Goal: Information Seeking & Learning: Find specific fact

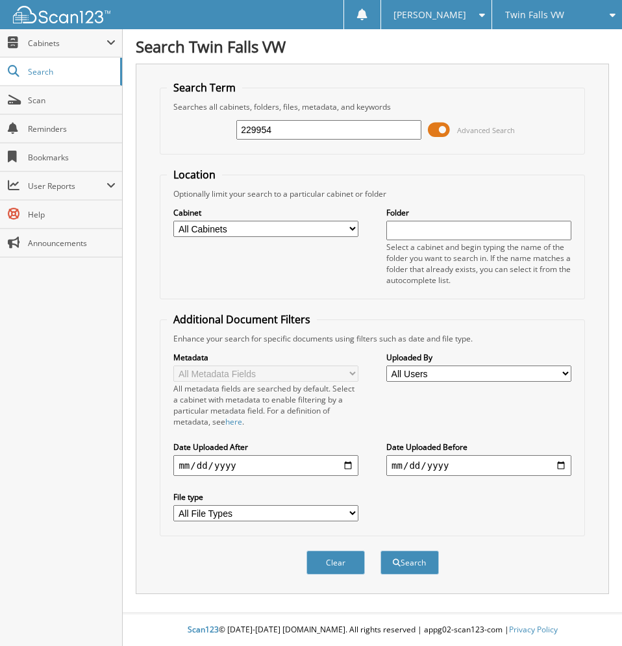
type input "229954"
click at [380, 551] on button "Search" at bounding box center [409, 563] width 58 height 24
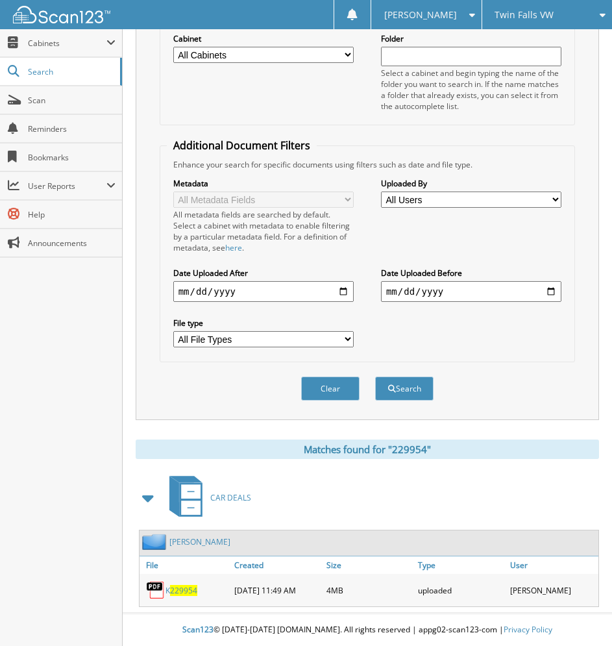
scroll to position [175, 0]
click at [192, 588] on span "229954" at bounding box center [183, 590] width 27 height 11
click at [38, 105] on span "Scan" at bounding box center [72, 100] width 88 height 11
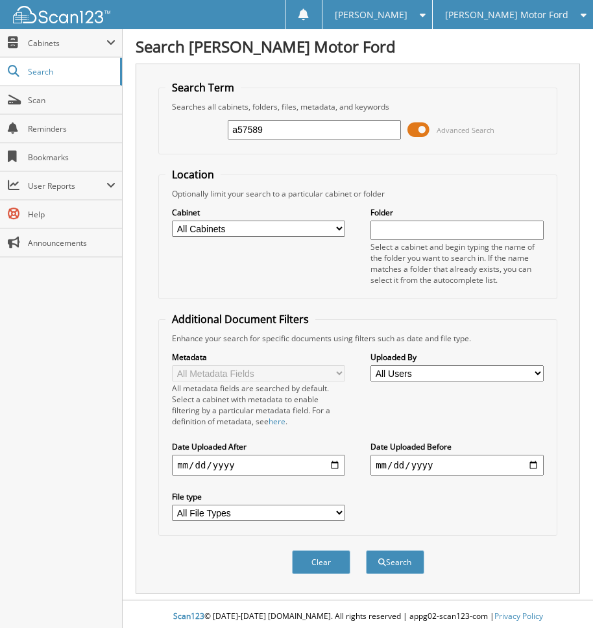
type input "a57589"
click at [366, 551] on button "Search" at bounding box center [395, 563] width 58 height 24
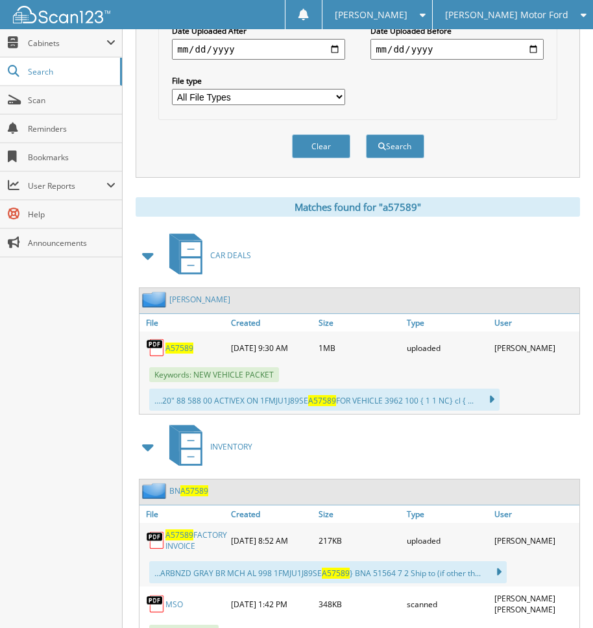
scroll to position [508, 0]
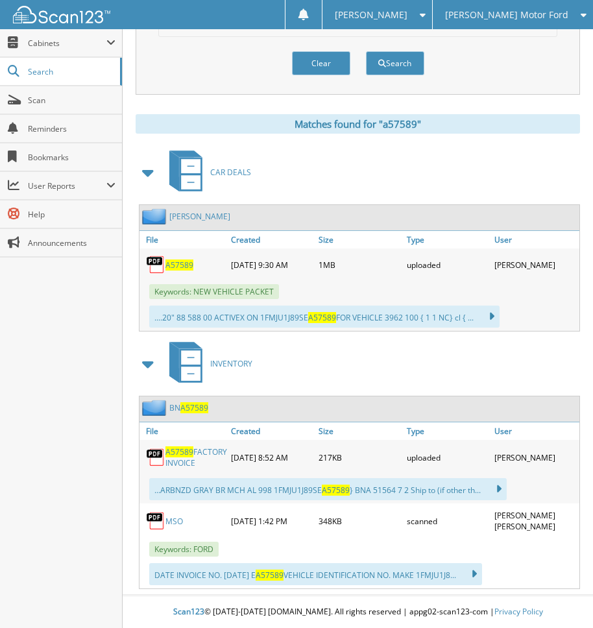
click at [176, 260] on span "A57589" at bounding box center [180, 265] width 28 height 11
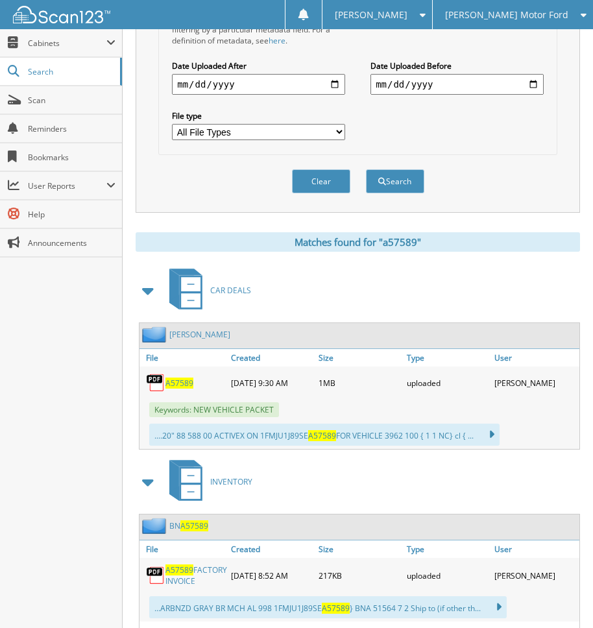
scroll to position [378, 0]
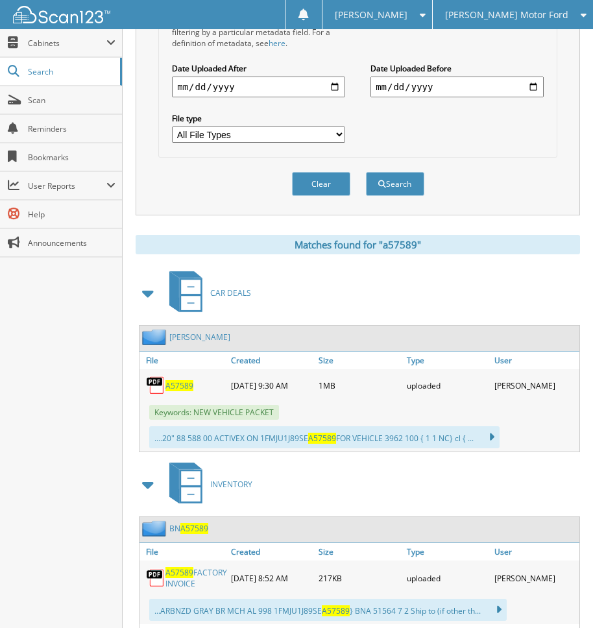
click at [502, 23] on div "[PERSON_NAME] Motor Ford" at bounding box center [512, 14] width 147 height 29
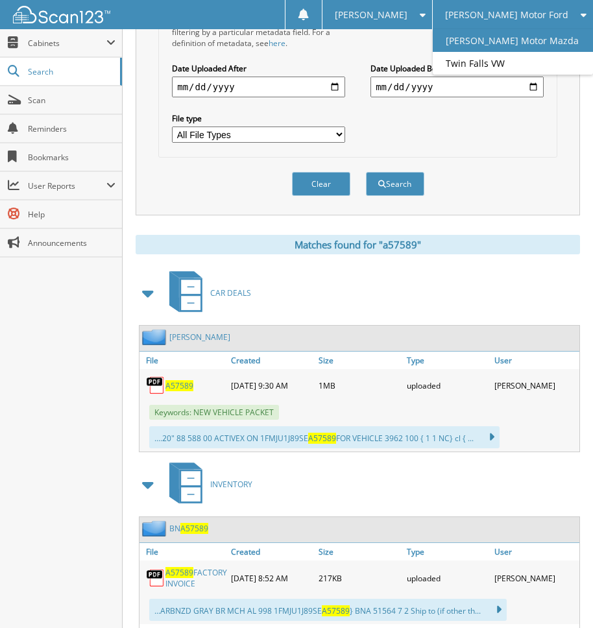
click at [516, 45] on link "[PERSON_NAME] Motor Mazda" at bounding box center [513, 40] width 160 height 23
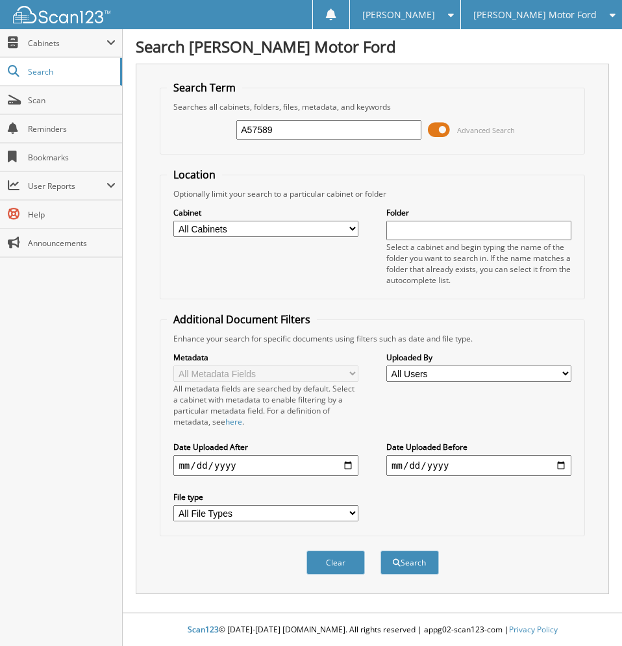
type input "A57589"
click at [380, 551] on button "Search" at bounding box center [409, 563] width 58 height 24
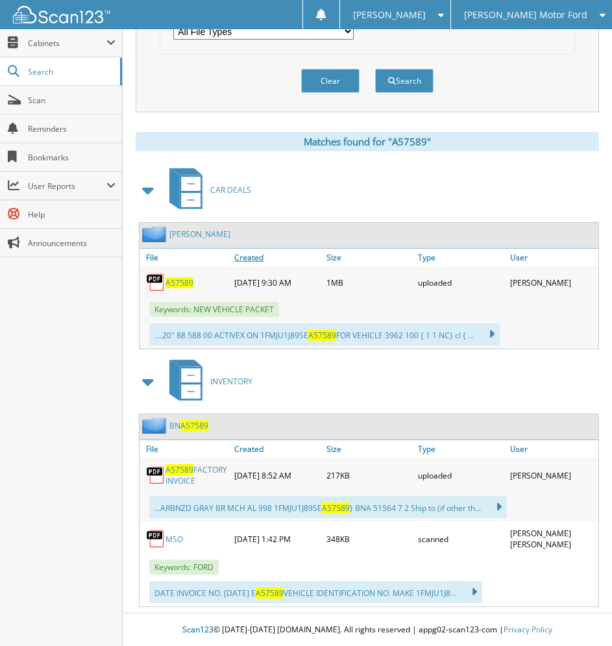
scroll to position [491, 0]
click at [195, 229] on link "CARRANZA, RIGOBERTO TAPIA" at bounding box center [199, 234] width 61 height 11
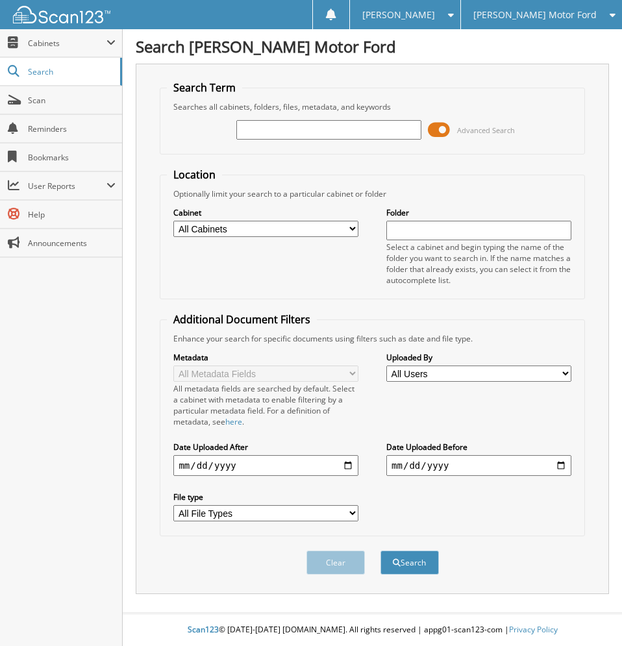
click at [301, 131] on input "text" at bounding box center [328, 129] width 184 height 19
type input "A78068"
click at [380, 551] on button "Search" at bounding box center [409, 563] width 58 height 24
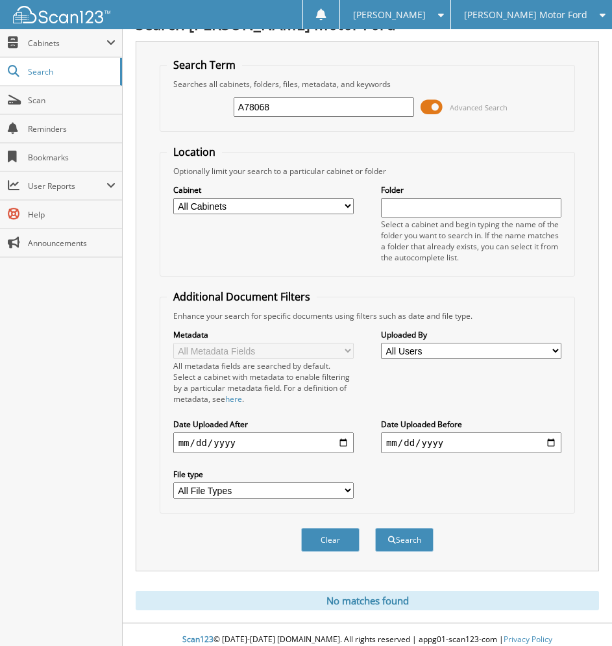
scroll to position [33, 0]
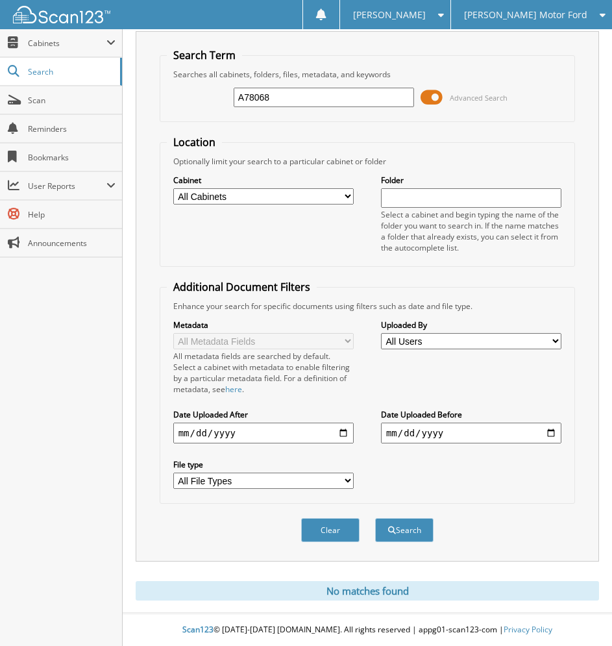
click at [310, 99] on input "A78068" at bounding box center [324, 97] width 180 height 19
type input "E05031"
click at [375, 518] on button "Search" at bounding box center [404, 530] width 58 height 24
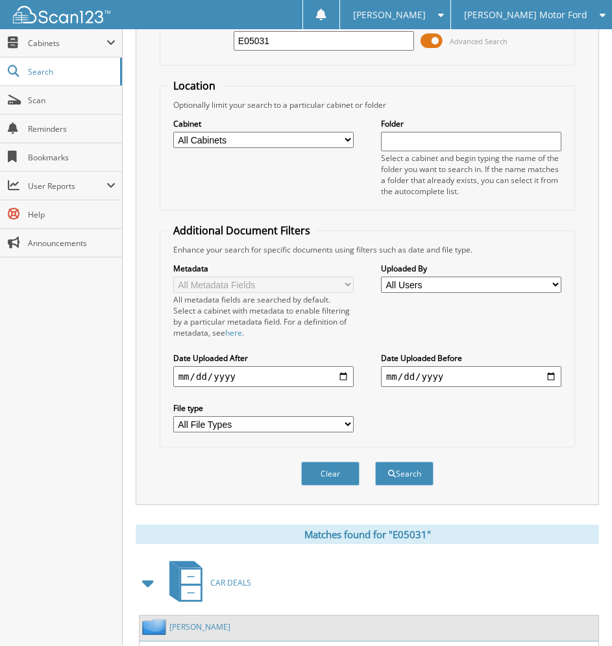
scroll to position [203, 0]
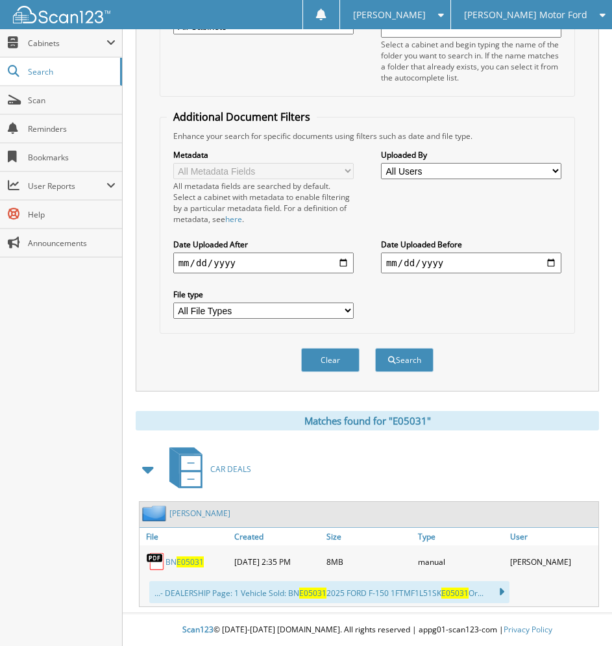
click at [175, 558] on link "BN E05031" at bounding box center [185, 561] width 38 height 11
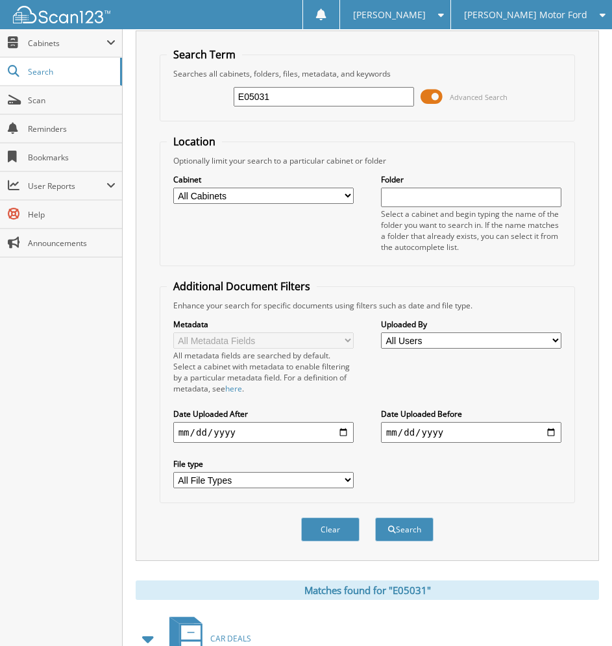
scroll to position [0, 0]
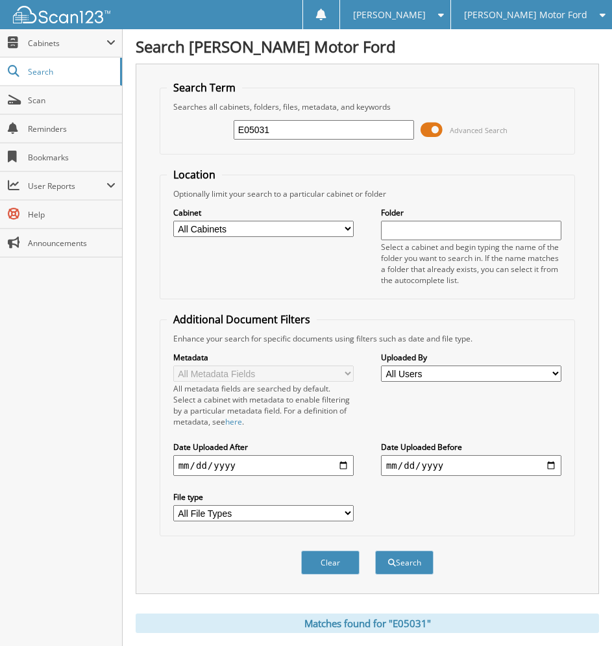
click at [321, 132] on input "E05031" at bounding box center [324, 129] width 180 height 19
type input "D93137"
click at [375, 551] on button "Search" at bounding box center [404, 563] width 58 height 24
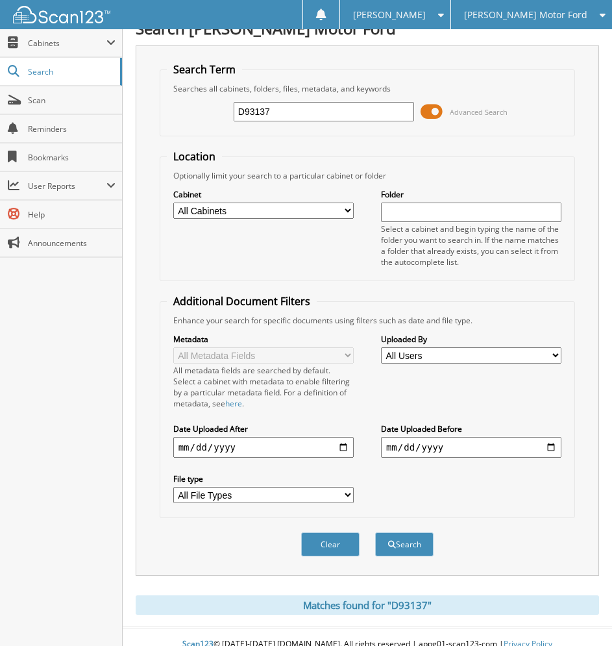
scroll to position [33, 0]
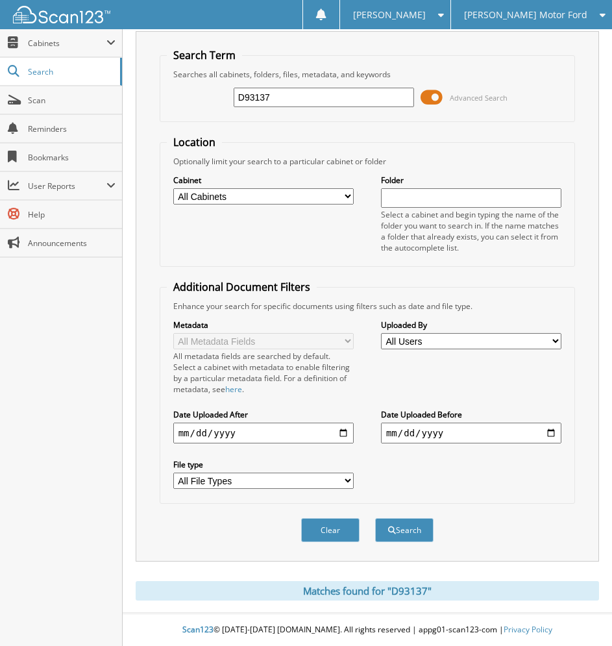
click at [310, 92] on input "D93137" at bounding box center [324, 97] width 180 height 19
type input "A49011"
click at [375, 518] on button "Search" at bounding box center [404, 530] width 58 height 24
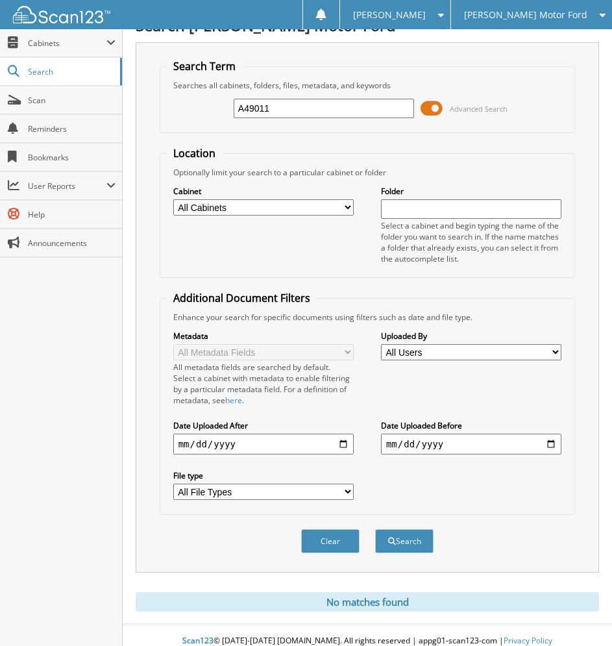
scroll to position [33, 0]
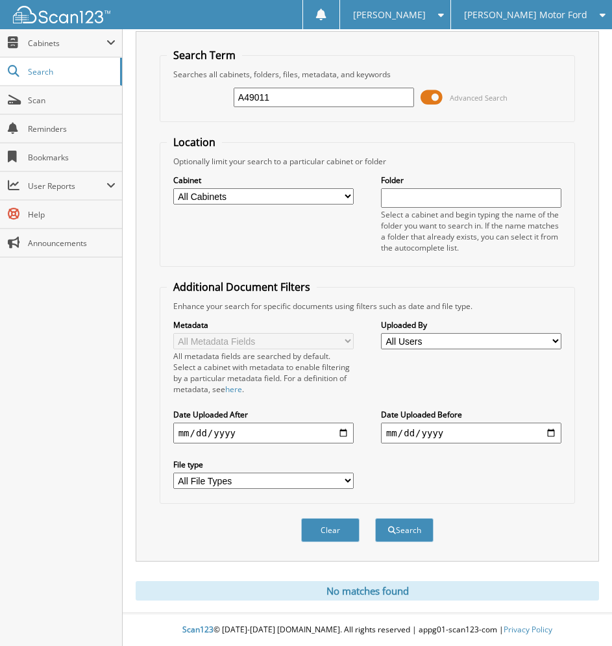
click at [297, 93] on input "A49011" at bounding box center [324, 97] width 180 height 19
type input "B24401"
click at [375, 518] on button "Search" at bounding box center [404, 530] width 58 height 24
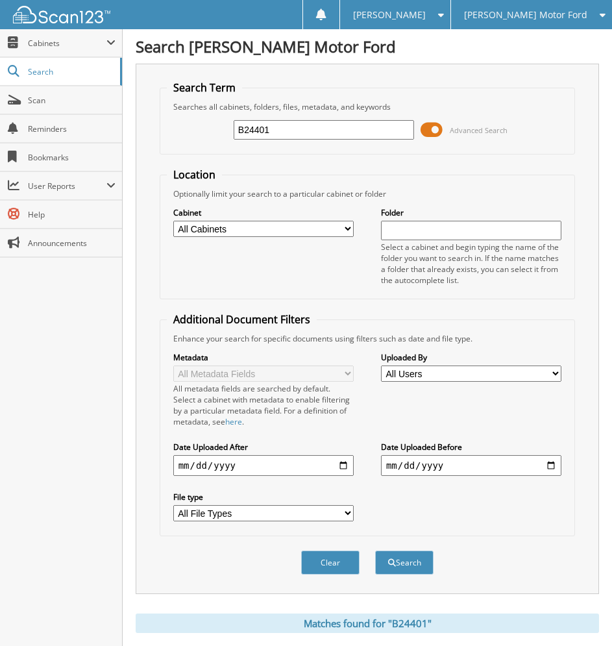
click at [293, 130] on input "B24401" at bounding box center [324, 129] width 180 height 19
type input "E24928"
click at [375, 551] on button "Search" at bounding box center [404, 563] width 58 height 24
click at [305, 131] on input "E24928" at bounding box center [324, 129] width 180 height 19
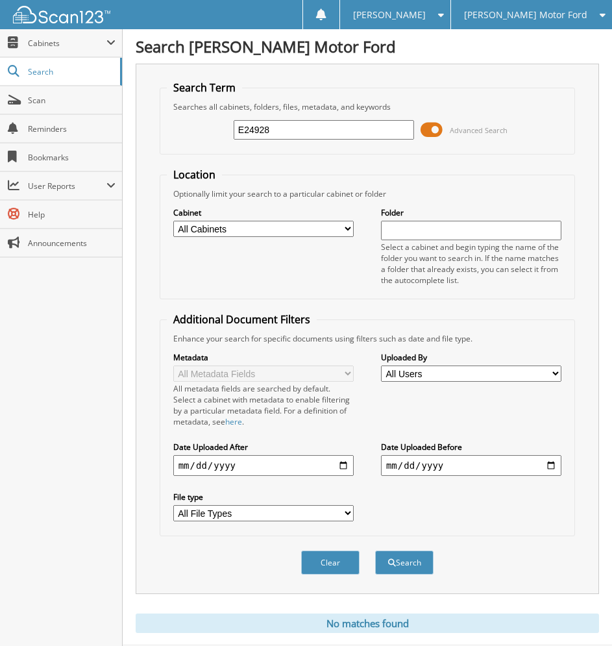
click at [305, 131] on input "E24928" at bounding box center [324, 129] width 180 height 19
type input "C51939"
click at [375, 551] on button "Search" at bounding box center [404, 563] width 58 height 24
click at [365, 142] on div "C51939 Advanced Search" at bounding box center [368, 129] width 402 height 35
click at [364, 133] on input "C51939" at bounding box center [324, 129] width 180 height 19
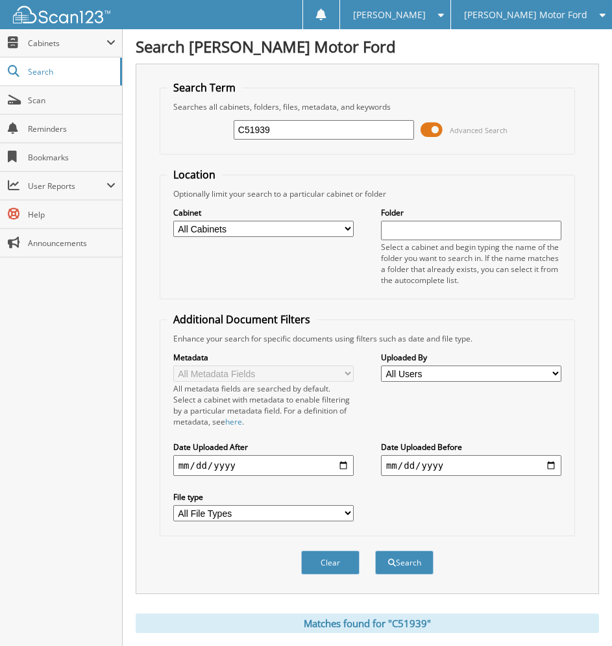
click at [364, 133] on input "C51939" at bounding box center [324, 129] width 180 height 19
type input "B26928"
click at [375, 551] on button "Search" at bounding box center [404, 563] width 58 height 24
click at [311, 128] on input "B26928" at bounding box center [324, 129] width 180 height 19
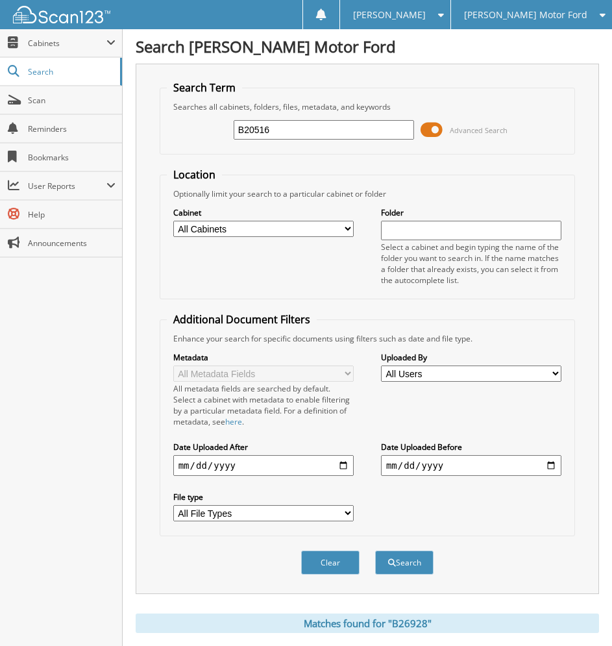
type input "B20516"
click at [375, 551] on button "Search" at bounding box center [404, 563] width 58 height 24
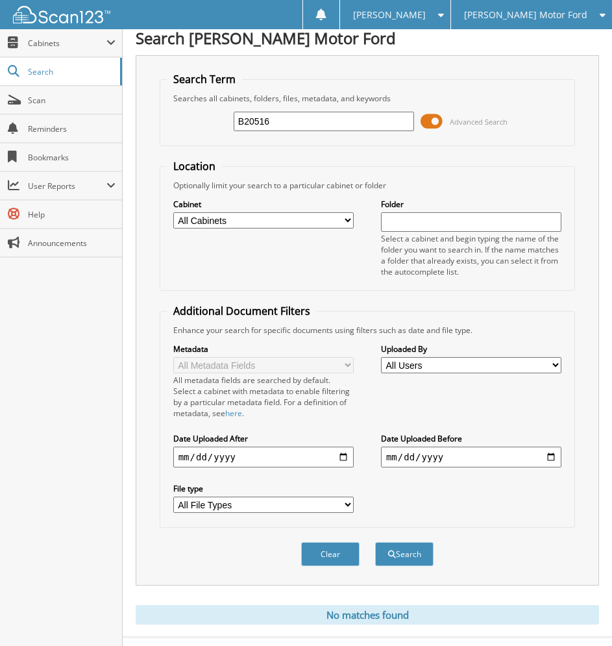
scroll to position [33, 0]
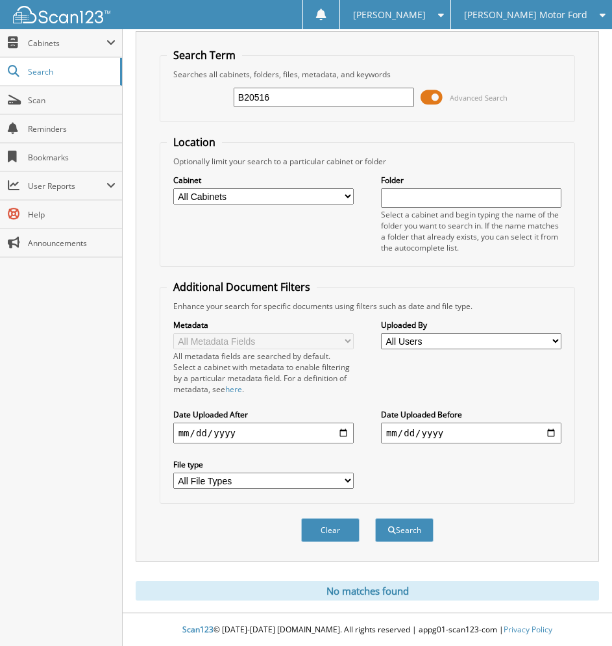
click at [303, 94] on input "B20516" at bounding box center [324, 97] width 180 height 19
type input "B26741"
click at [375, 518] on button "Search" at bounding box center [404, 530] width 58 height 24
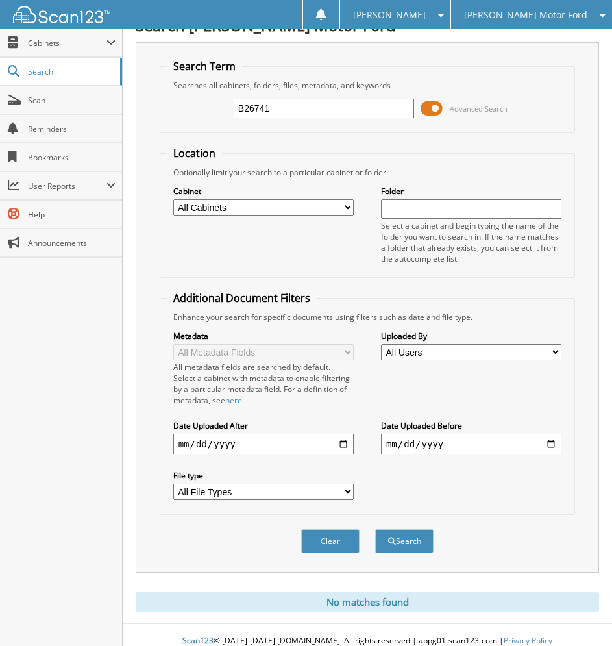
scroll to position [33, 0]
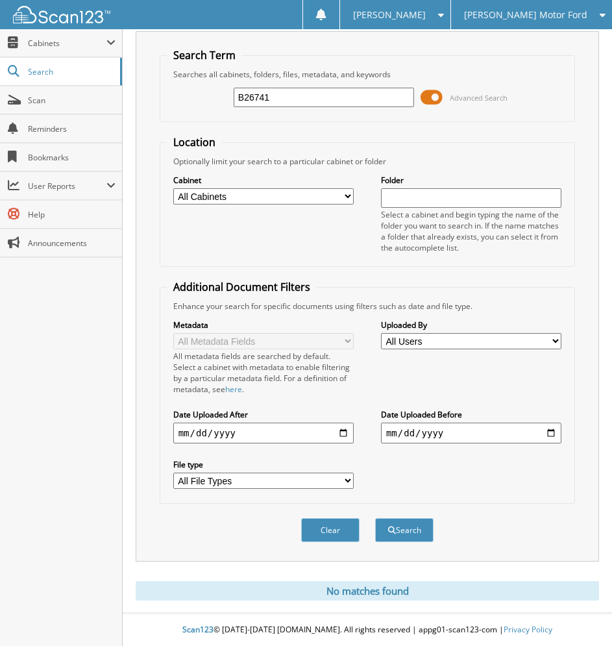
click at [294, 95] on input "B26741" at bounding box center [324, 97] width 180 height 19
type input "C55800"
click at [375, 518] on button "Search" at bounding box center [404, 530] width 58 height 24
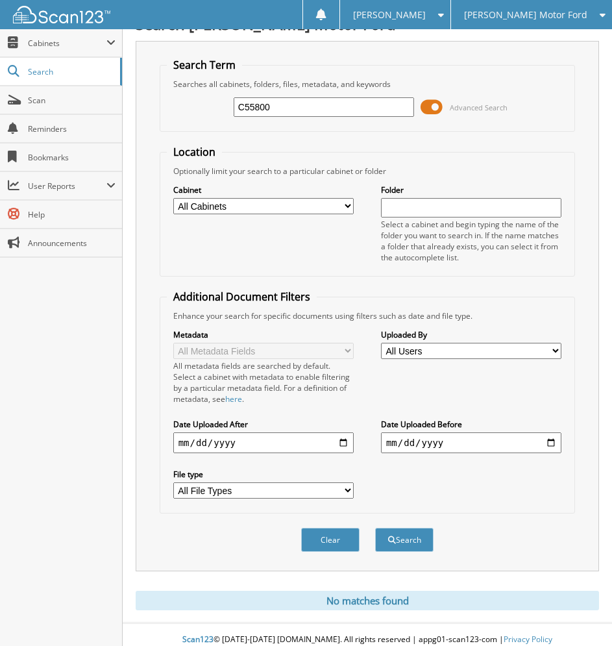
scroll to position [33, 0]
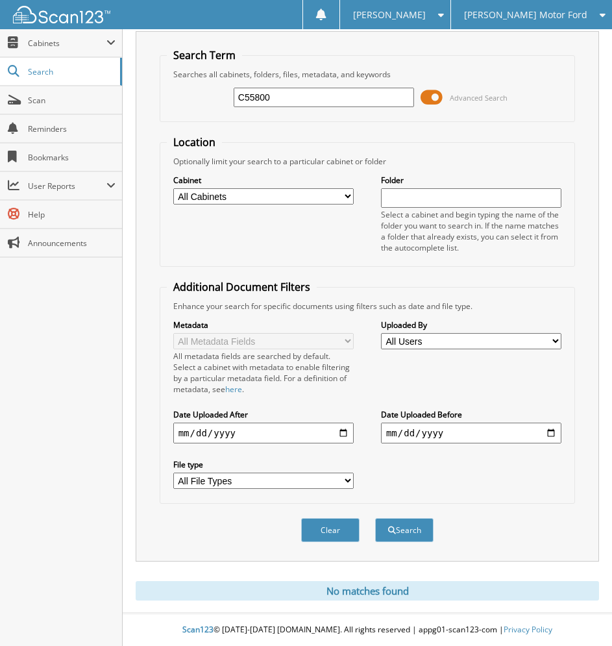
click at [312, 103] on input "C55800" at bounding box center [324, 97] width 180 height 19
type input "C82693"
click at [375, 518] on button "Search" at bounding box center [404, 530] width 58 height 24
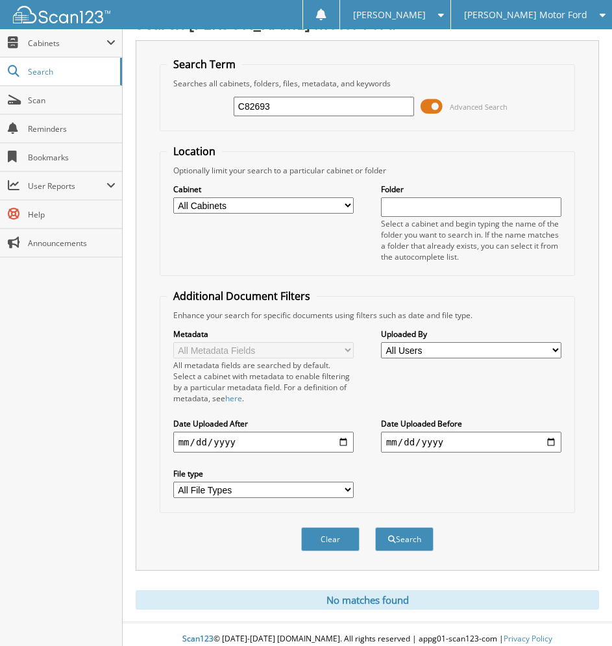
scroll to position [33, 0]
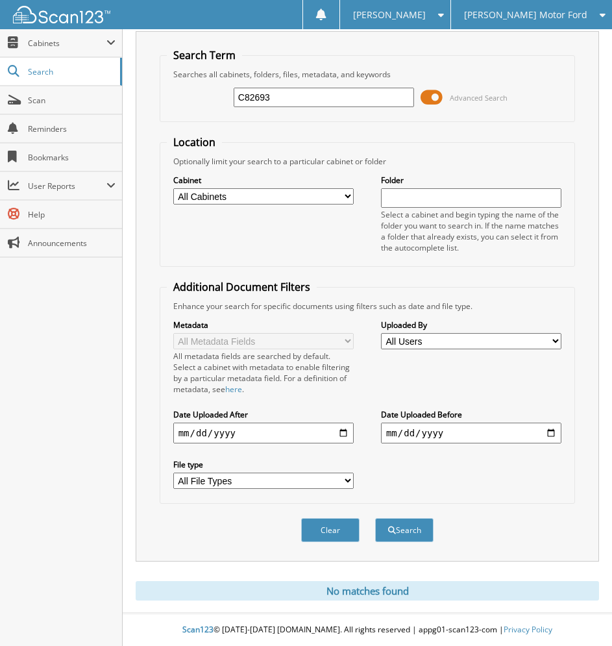
click at [326, 93] on input "C82693" at bounding box center [324, 97] width 180 height 19
type input "A60522"
click at [375, 518] on button "Search" at bounding box center [404, 530] width 58 height 24
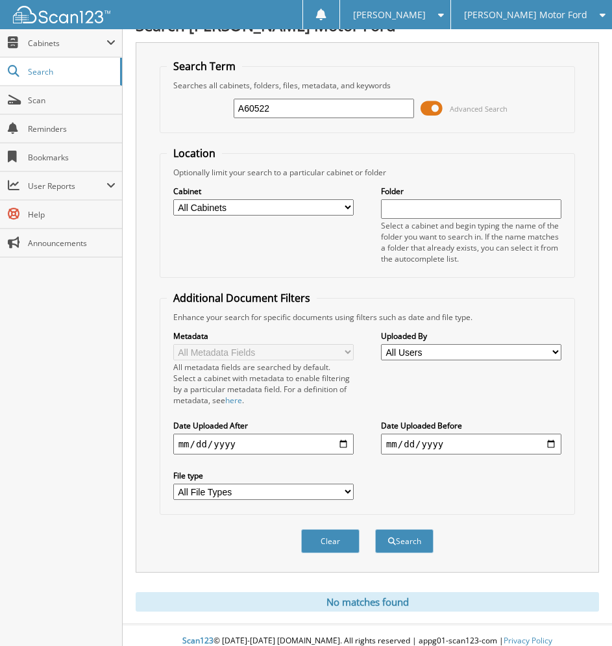
scroll to position [33, 0]
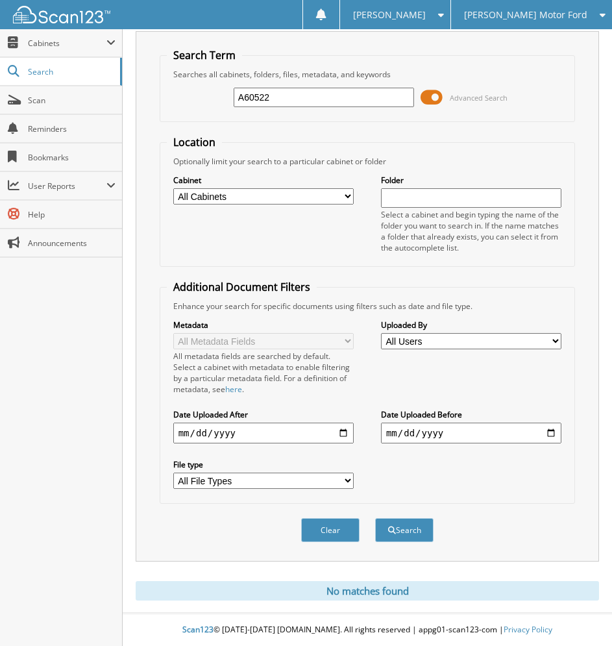
click at [293, 96] on input "A60522" at bounding box center [324, 97] width 180 height 19
type input "C04411"
click at [375, 518] on button "Search" at bounding box center [404, 530] width 58 height 24
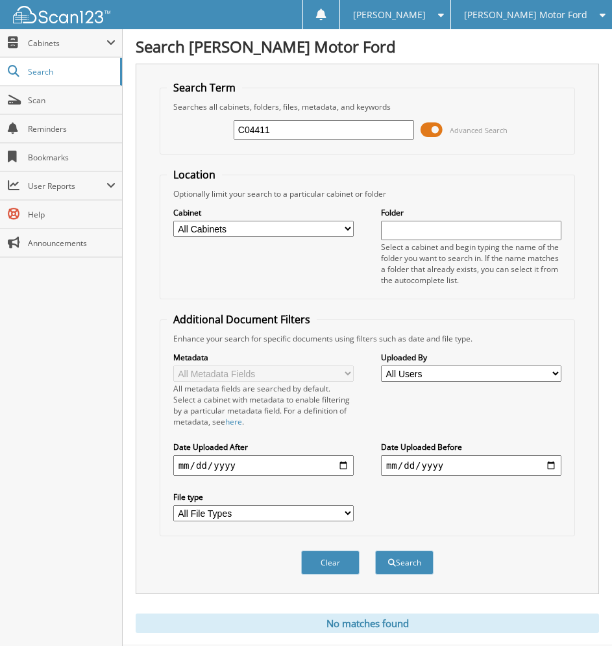
scroll to position [33, 0]
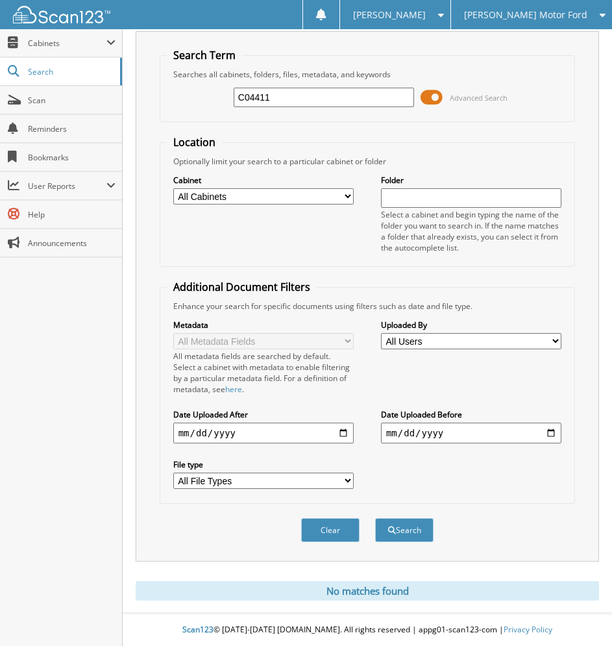
click at [289, 101] on input "C04411" at bounding box center [324, 97] width 180 height 19
type input "A52756"
click at [375, 518] on button "Search" at bounding box center [404, 530] width 58 height 24
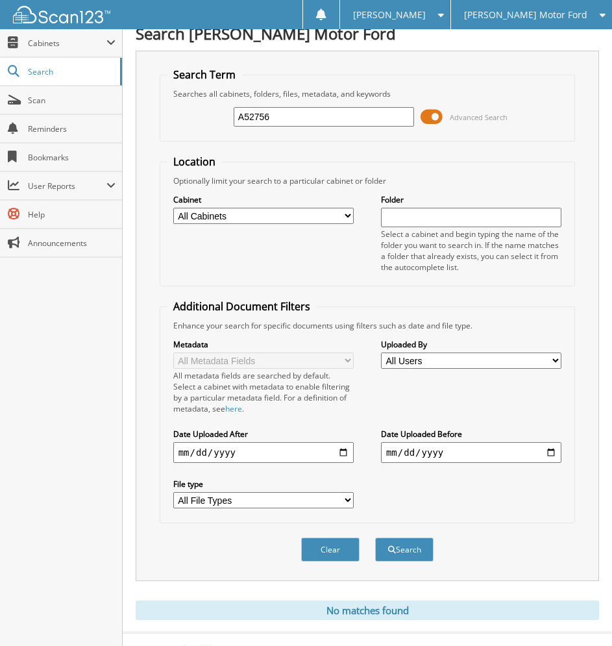
scroll to position [33, 0]
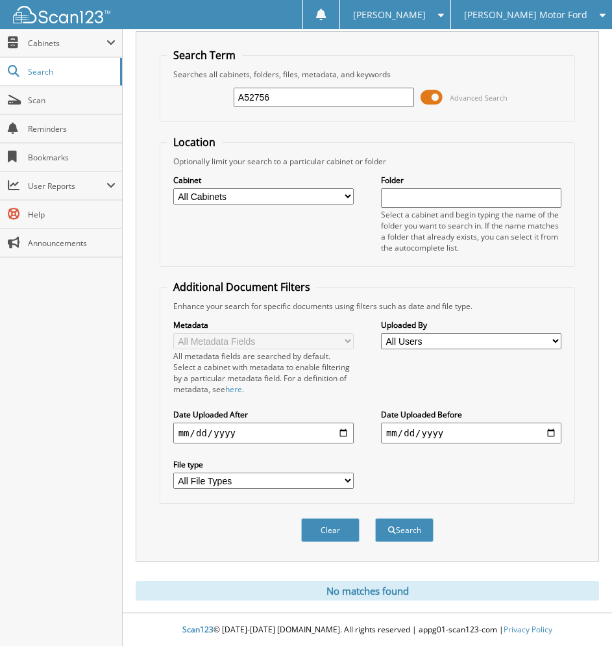
click at [280, 97] on input "A52756" at bounding box center [324, 97] width 180 height 19
type input "B44505"
click at [375, 518] on button "Search" at bounding box center [404, 530] width 58 height 24
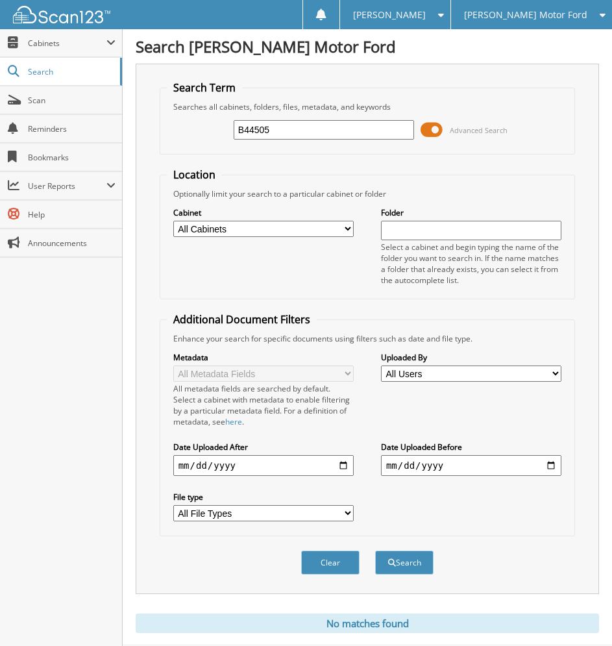
click at [306, 128] on input "B44505" at bounding box center [324, 129] width 180 height 19
type input "F35167"
click at [375, 551] on button "Search" at bounding box center [404, 563] width 58 height 24
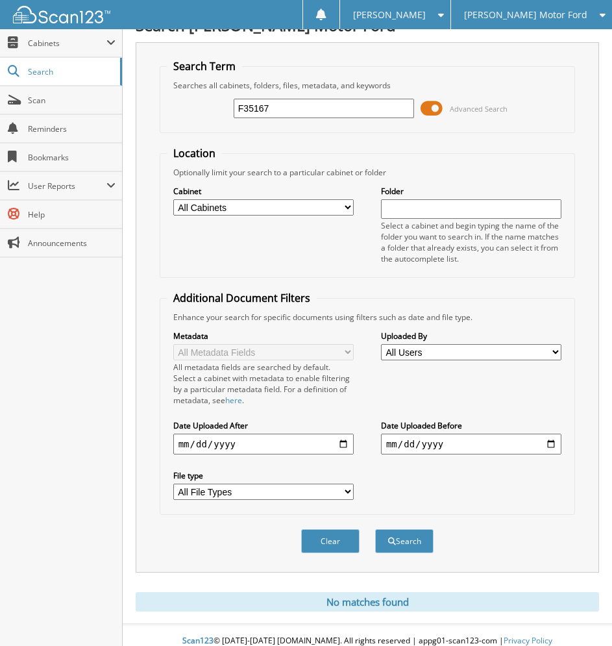
scroll to position [33, 0]
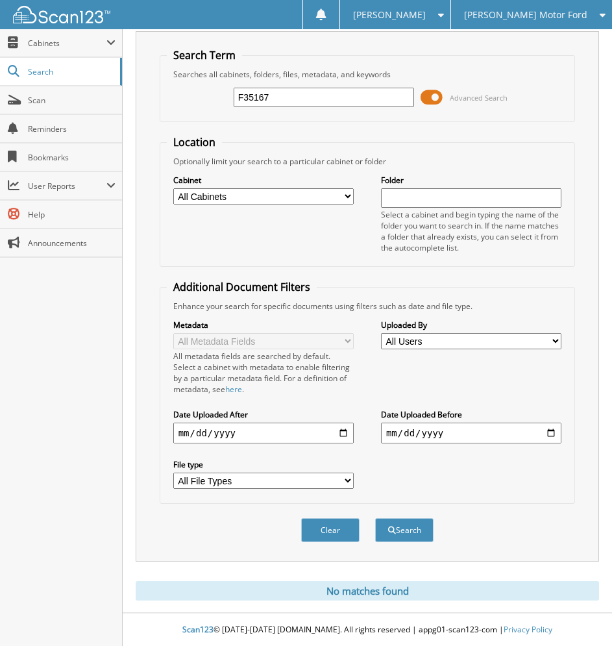
click at [269, 91] on input "F35167" at bounding box center [324, 97] width 180 height 19
type input "A02153"
click at [375, 518] on button "Search" at bounding box center [404, 530] width 58 height 24
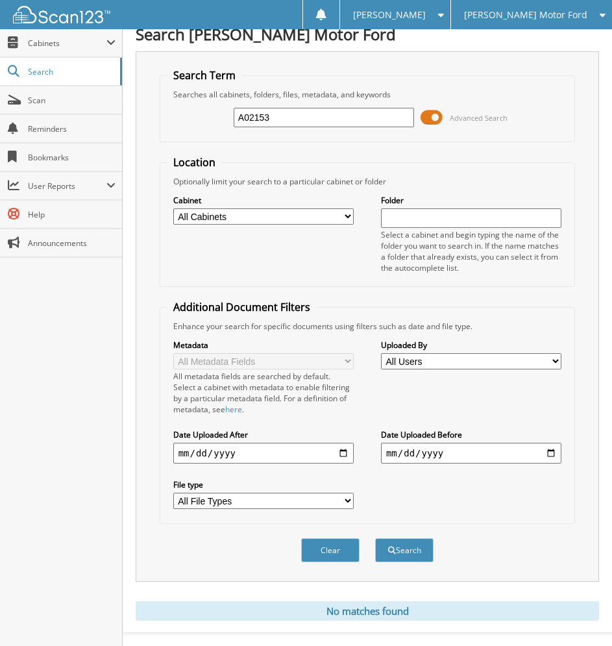
scroll to position [33, 0]
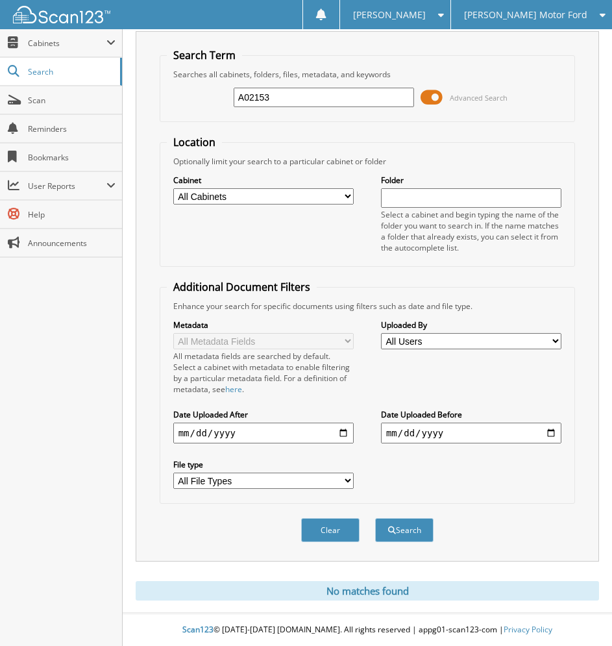
click at [291, 92] on input "A02153" at bounding box center [324, 97] width 180 height 19
type input "A59332"
click at [375, 518] on button "Search" at bounding box center [404, 530] width 58 height 24
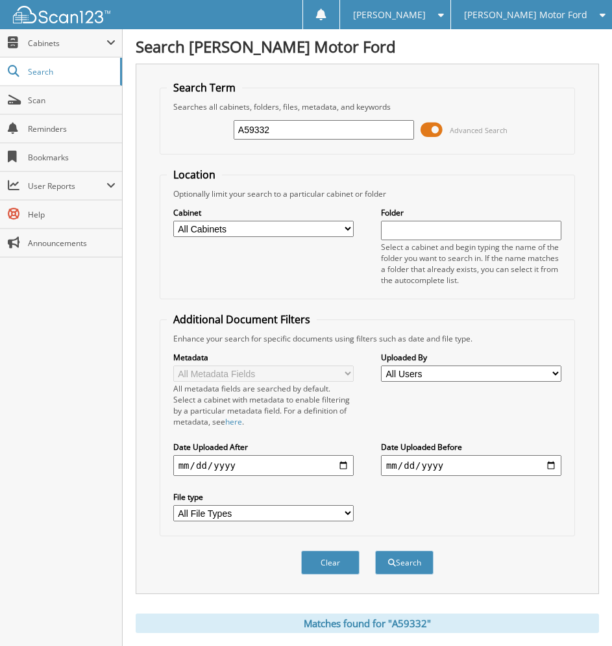
click at [303, 127] on input "A59332" at bounding box center [324, 129] width 180 height 19
type input "C01551"
click at [375, 551] on button "Search" at bounding box center [404, 563] width 58 height 24
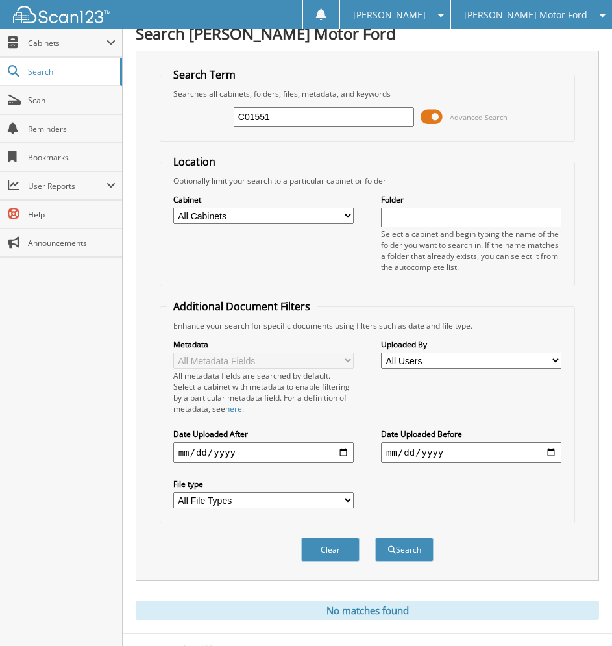
scroll to position [33, 0]
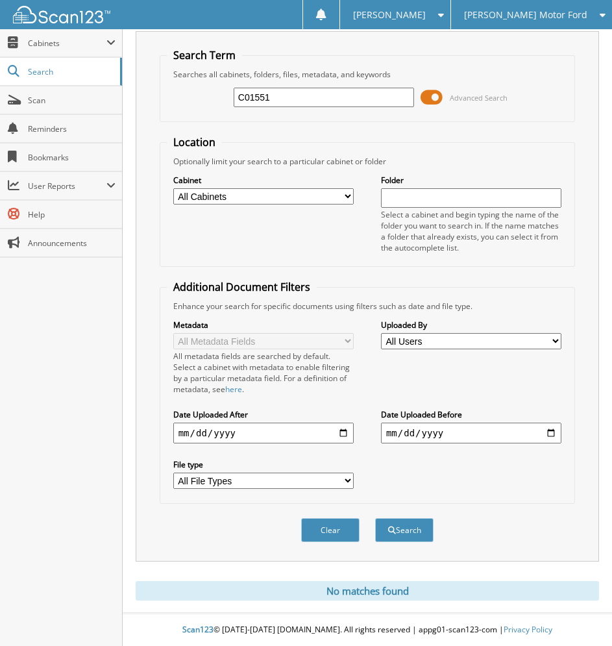
click at [310, 93] on input "C01551" at bounding box center [324, 97] width 180 height 19
type input "B27816"
click at [375, 518] on button "Search" at bounding box center [404, 530] width 58 height 24
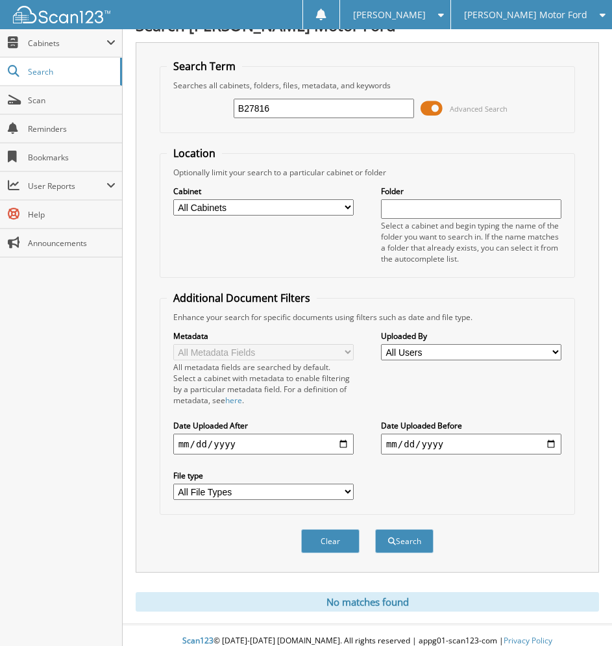
scroll to position [33, 0]
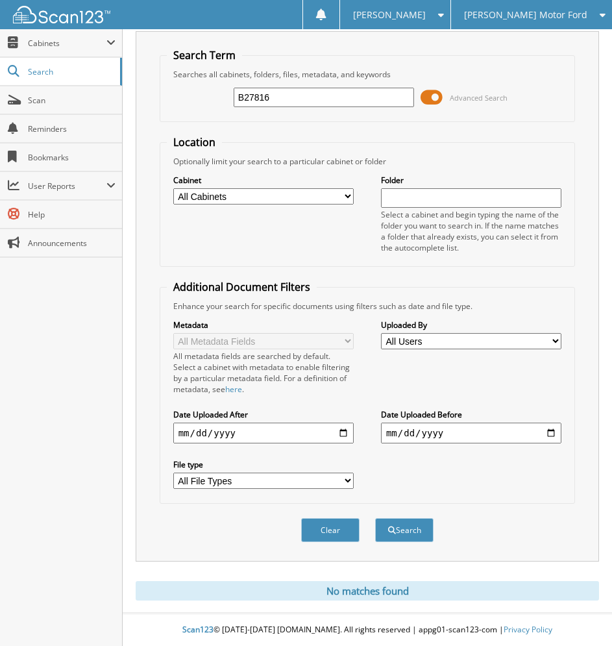
click at [286, 95] on input "B27816" at bounding box center [324, 97] width 180 height 19
type input "C97346"
click at [375, 518] on button "Search" at bounding box center [404, 530] width 58 height 24
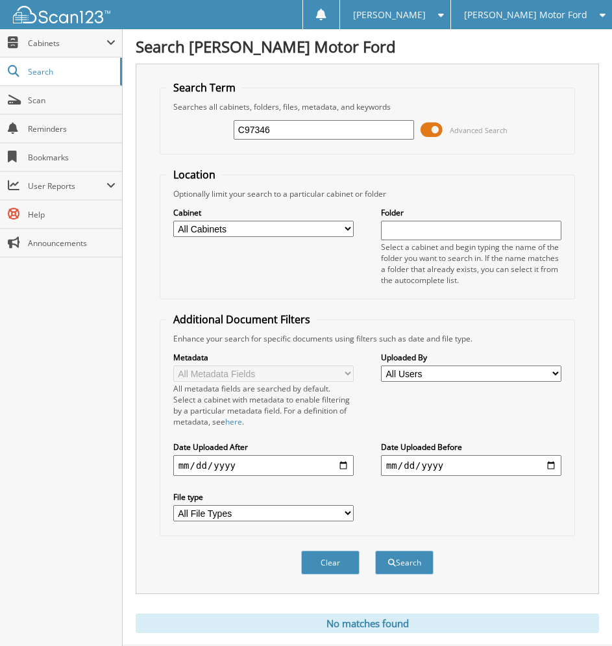
click at [297, 134] on input "C97346" at bounding box center [324, 129] width 180 height 19
type input "B29903"
click at [375, 551] on button "Search" at bounding box center [404, 563] width 58 height 24
click at [312, 129] on input "B29903" at bounding box center [324, 129] width 180 height 19
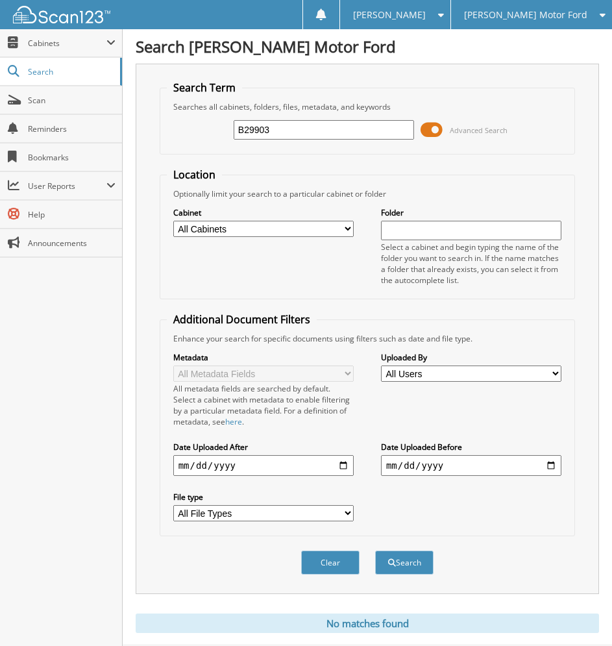
click at [312, 129] on input "B29903" at bounding box center [324, 129] width 180 height 19
type input "A66330"
click at [375, 551] on button "Search" at bounding box center [404, 563] width 58 height 24
click at [336, 132] on input "A66330" at bounding box center [324, 129] width 180 height 19
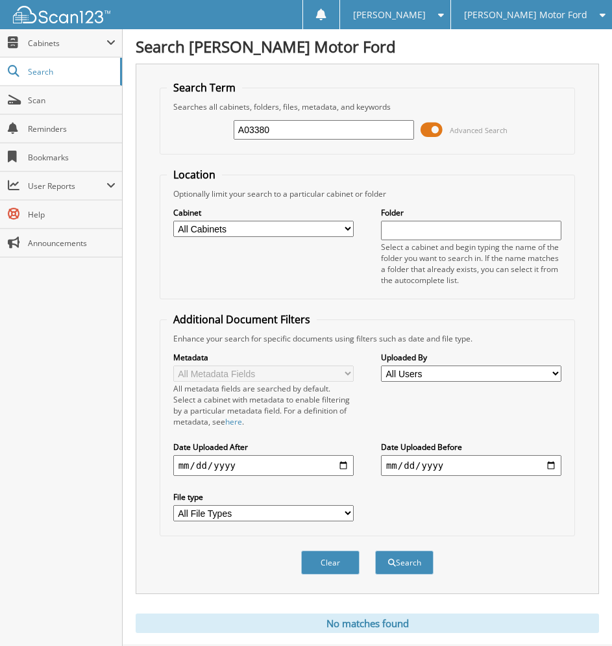
type input "A03380"
click at [375, 551] on button "Search" at bounding box center [404, 563] width 58 height 24
click at [336, 132] on input "A03380" at bounding box center [324, 129] width 180 height 19
type input "F29170"
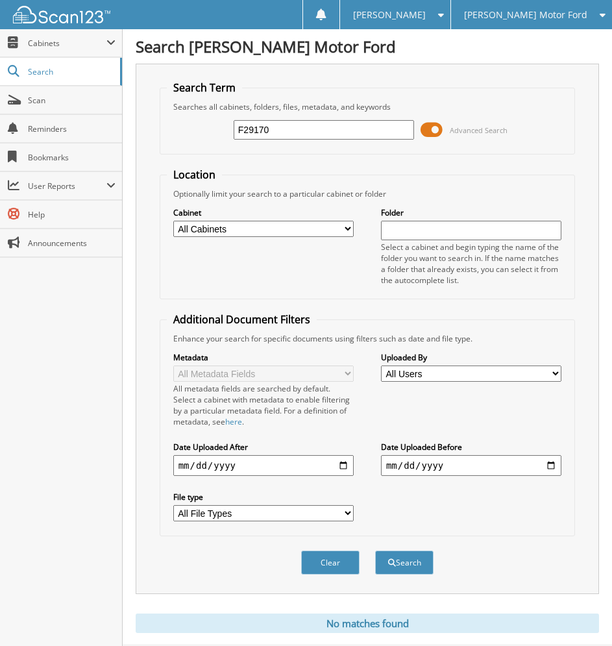
click at [375, 551] on button "Search" at bounding box center [404, 563] width 58 height 24
click at [336, 132] on input "F29170" at bounding box center [324, 129] width 180 height 19
type input "D09601"
click at [375, 551] on button "Search" at bounding box center [404, 563] width 58 height 24
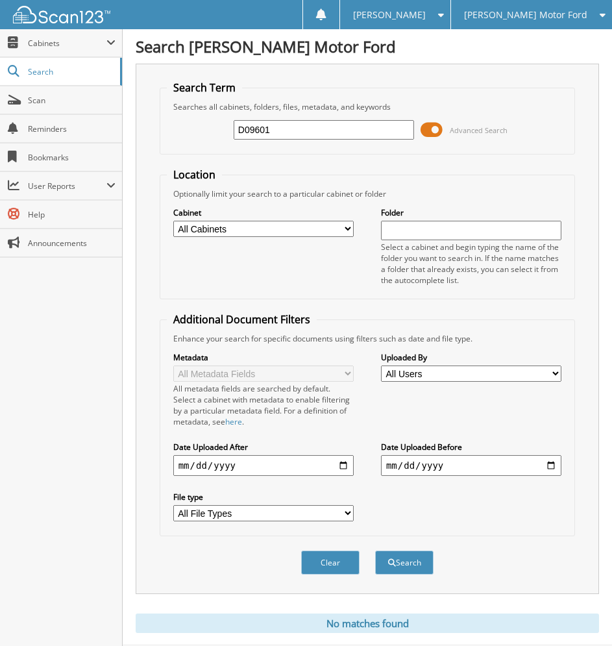
click at [336, 132] on input "D09601" at bounding box center [324, 129] width 180 height 19
type input "C52598"
click at [375, 551] on button "Search" at bounding box center [404, 563] width 58 height 24
click at [336, 132] on input "C52598" at bounding box center [324, 129] width 180 height 19
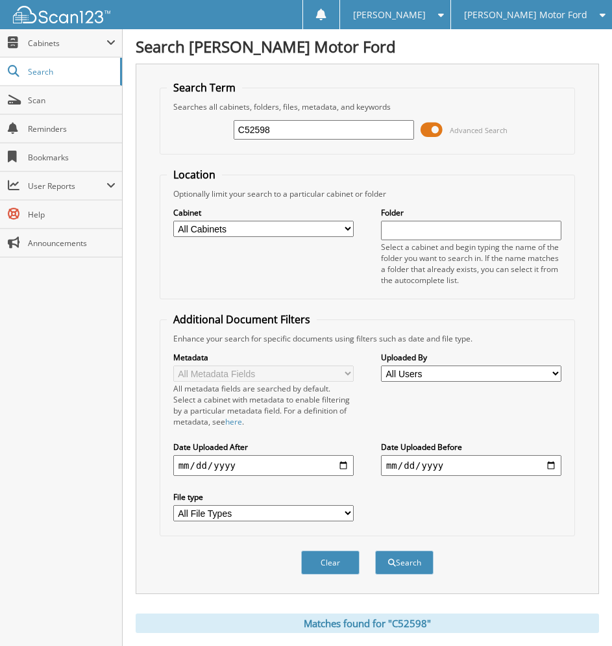
click at [336, 132] on input "C52598" at bounding box center [324, 129] width 180 height 19
type input "C56967"
click at [375, 551] on button "Search" at bounding box center [404, 563] width 58 height 24
click at [319, 129] on input "C56967" at bounding box center [324, 129] width 180 height 19
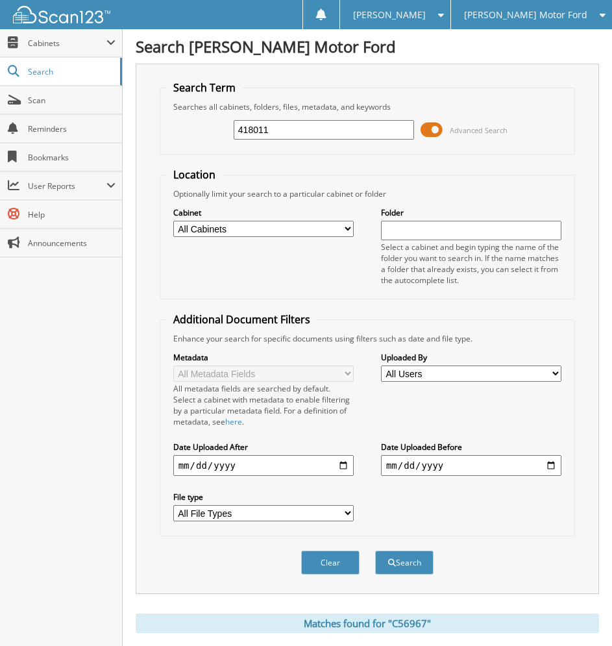
type input "418011"
click at [375, 551] on button "Search" at bounding box center [404, 563] width 58 height 24
click at [328, 126] on input "418011" at bounding box center [324, 129] width 180 height 19
type input "C81823"
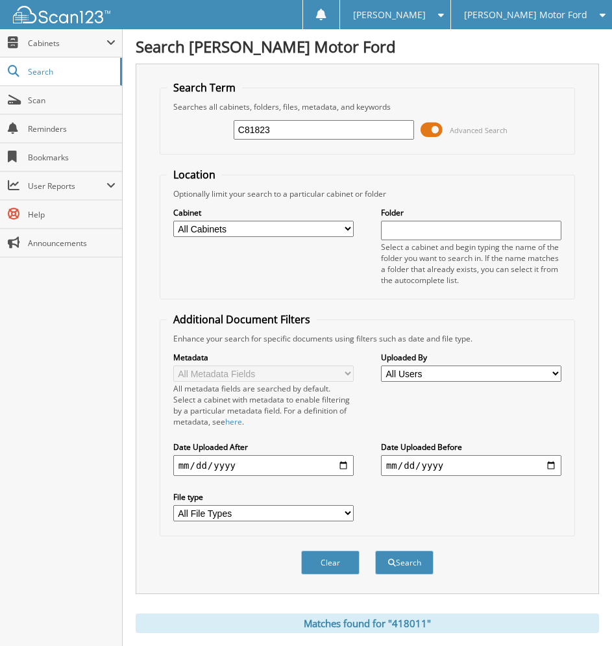
click at [375, 551] on button "Search" at bounding box center [404, 563] width 58 height 24
click at [295, 132] on input "C81823" at bounding box center [324, 129] width 180 height 19
type input "F11363"
click at [375, 551] on button "Search" at bounding box center [404, 563] width 58 height 24
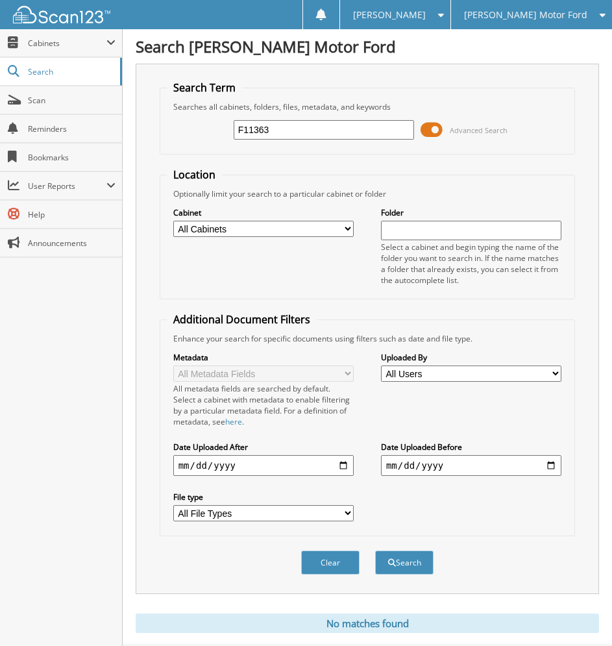
click at [539, 11] on span "[PERSON_NAME] Motor Ford" at bounding box center [525, 15] width 123 height 8
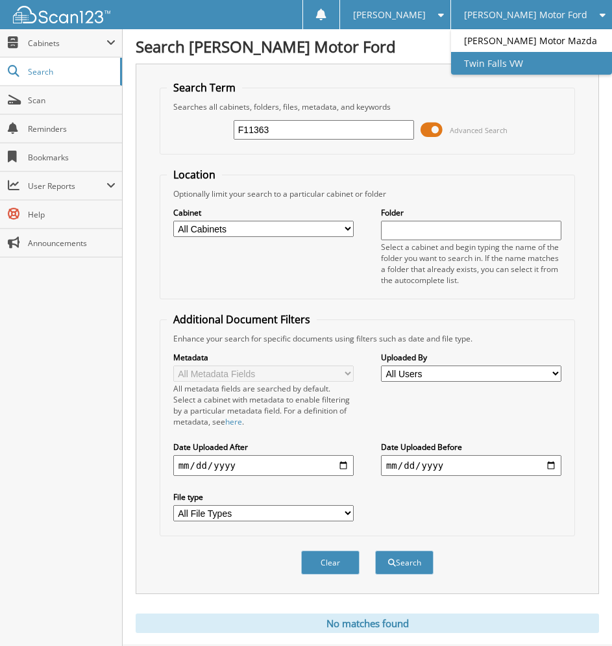
click at [522, 63] on link "Twin Falls VW" at bounding box center [531, 63] width 161 height 23
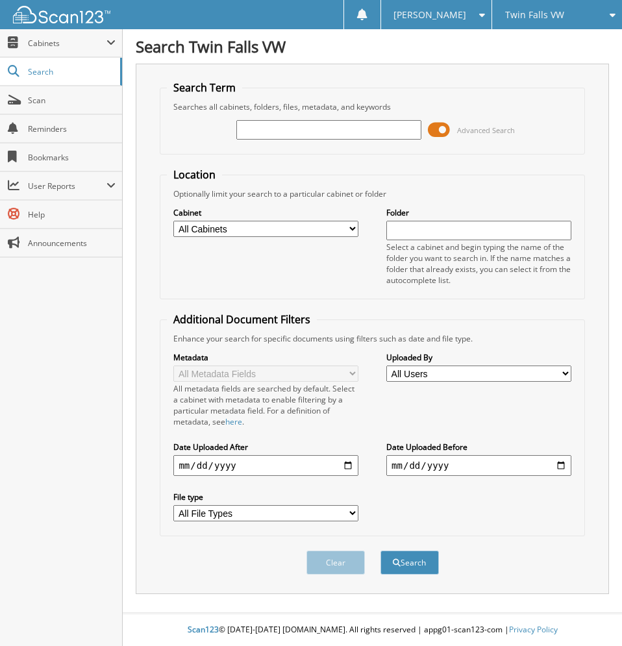
click at [390, 125] on input "text" at bounding box center [328, 129] width 184 height 19
type input "827452"
click at [380, 551] on button "Search" at bounding box center [409, 563] width 58 height 24
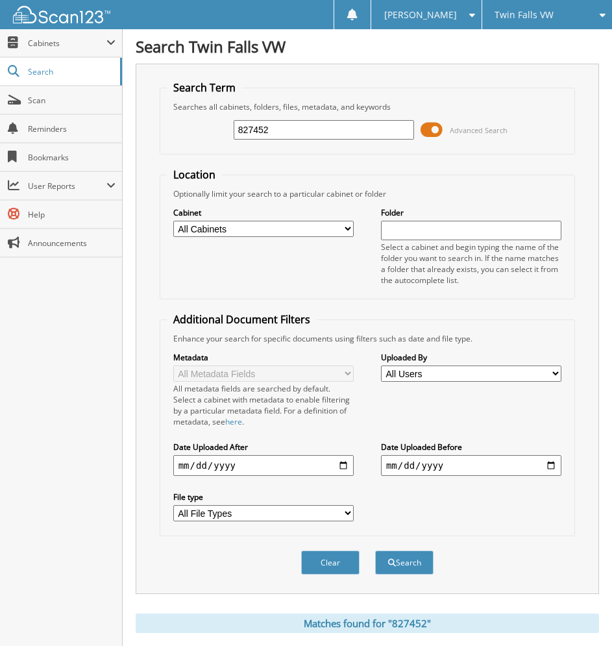
click at [565, 18] on div "Twin Falls VW" at bounding box center [547, 14] width 117 height 29
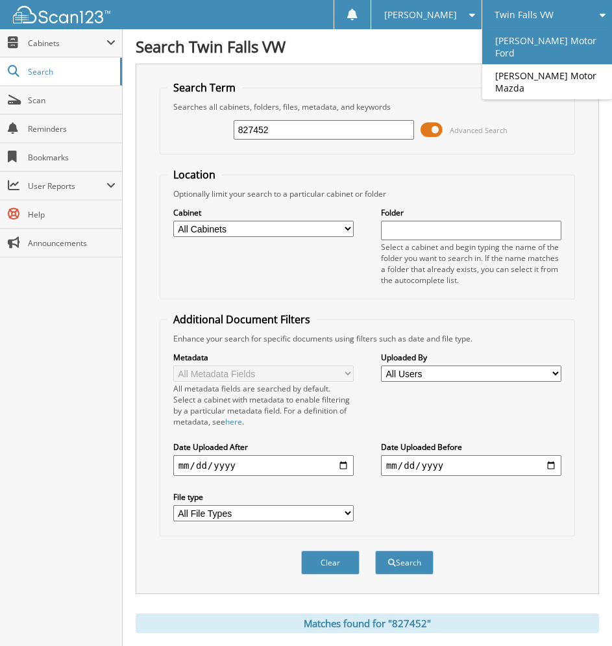
click at [560, 43] on link "[PERSON_NAME] Motor Ford" at bounding box center [547, 46] width 130 height 35
